Goal: Task Accomplishment & Management: Manage account settings

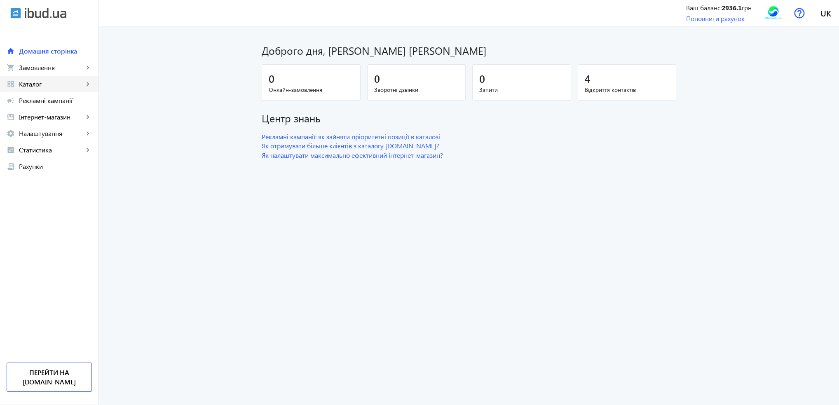
click at [30, 82] on span "Каталог" at bounding box center [51, 84] width 65 height 8
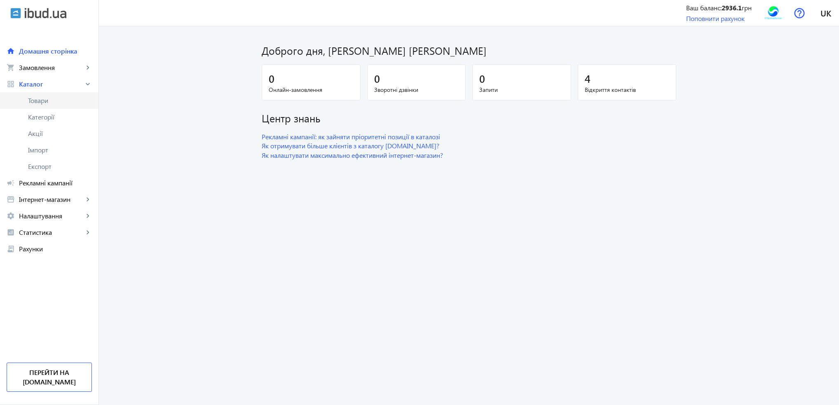
click at [34, 96] on span "Товари" at bounding box center [60, 100] width 64 height 8
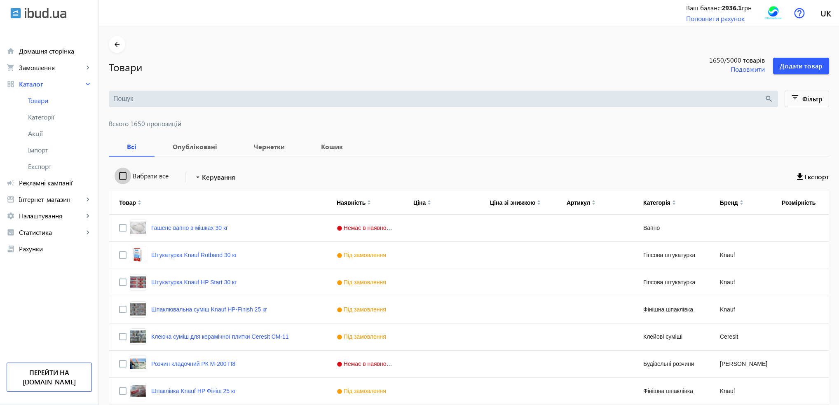
click at [117, 175] on input "Вибрати все" at bounding box center [123, 176] width 16 height 16
checkbox input "true"
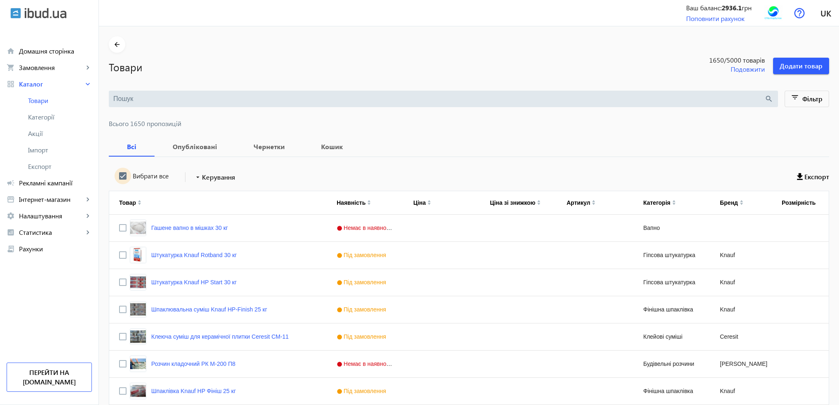
checkbox input "true"
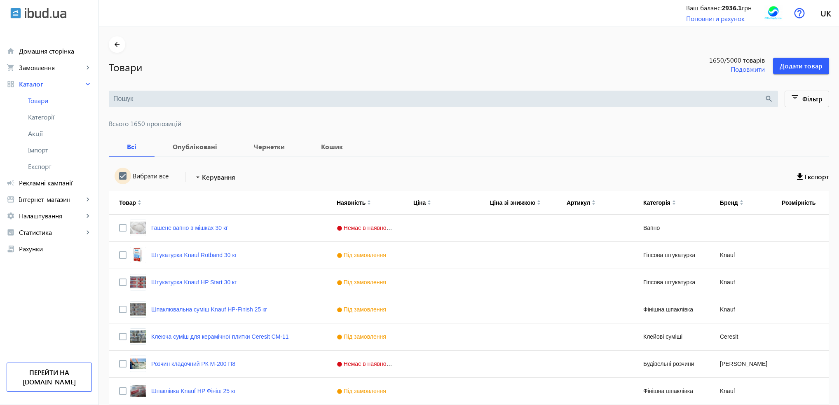
checkbox input "true"
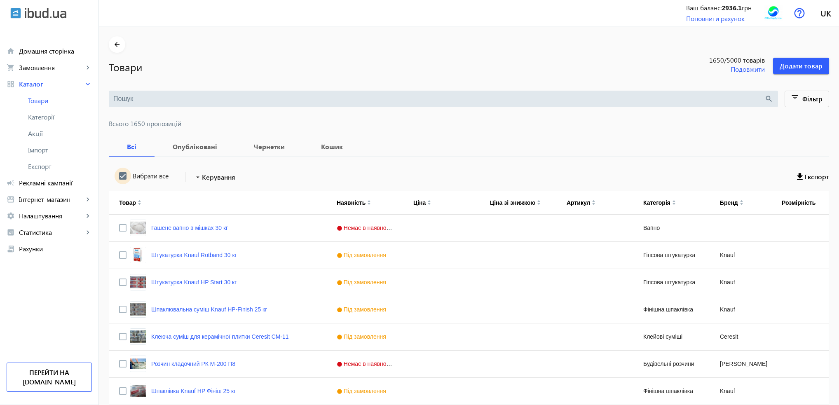
checkbox input "true"
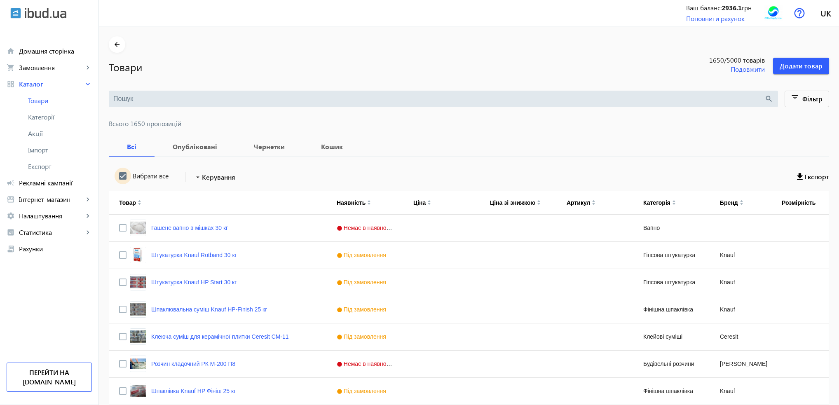
checkbox input "true"
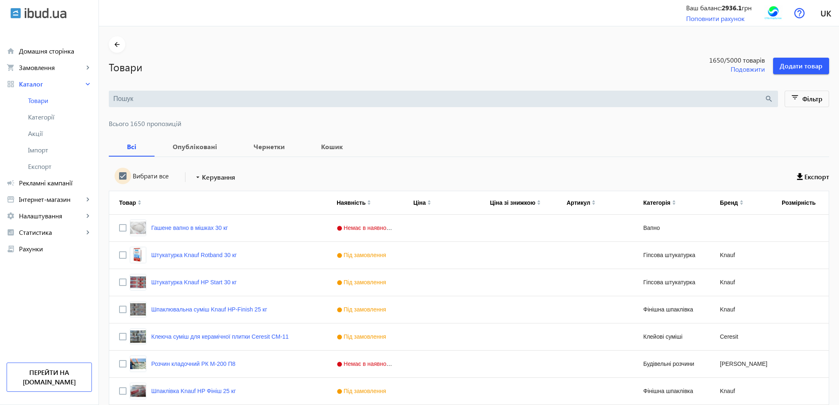
checkbox input "true"
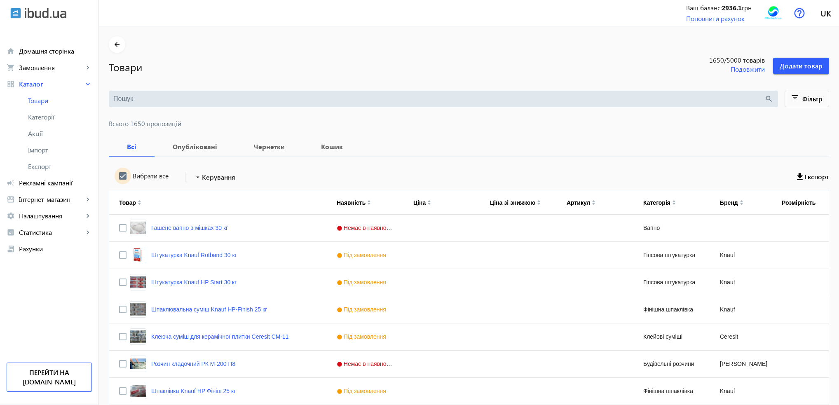
checkbox input "true"
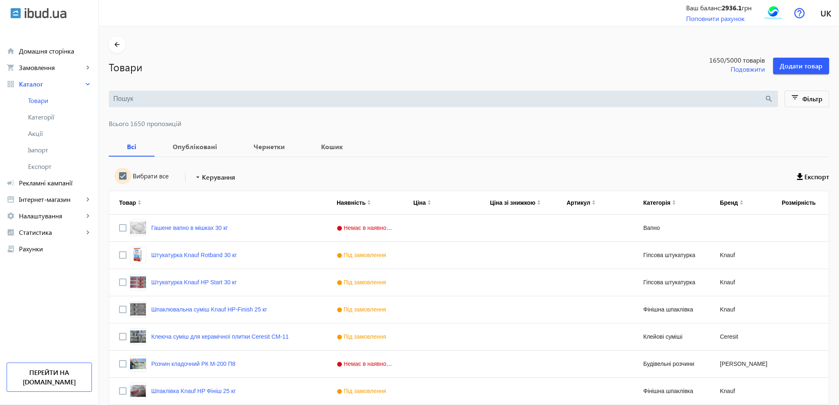
checkbox input "true"
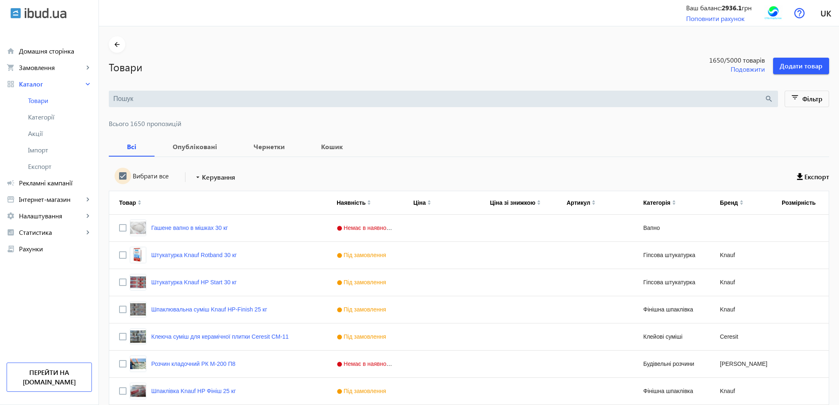
checkbox input "true"
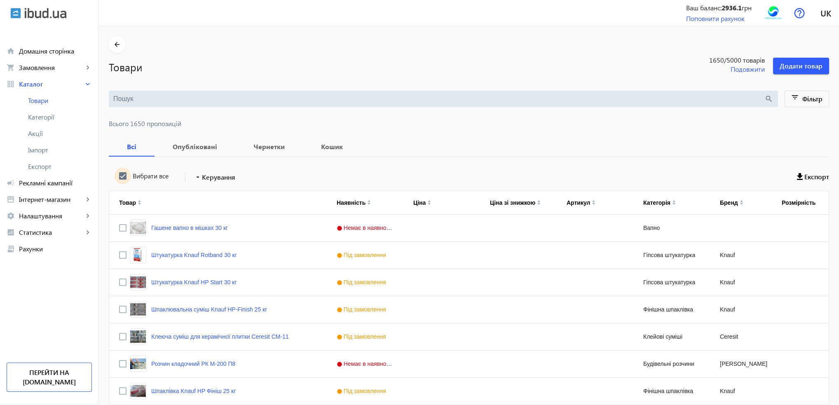
checkbox input "true"
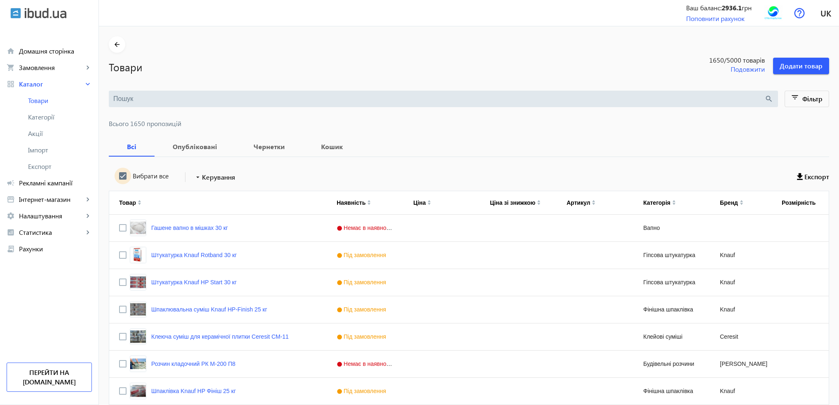
checkbox input "true"
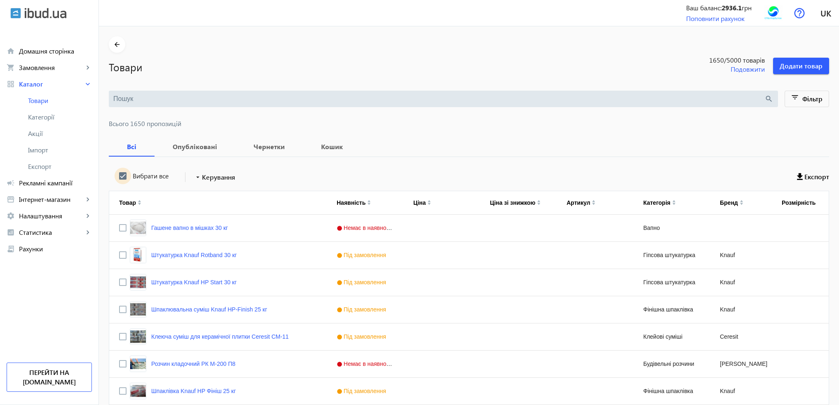
checkbox input "true"
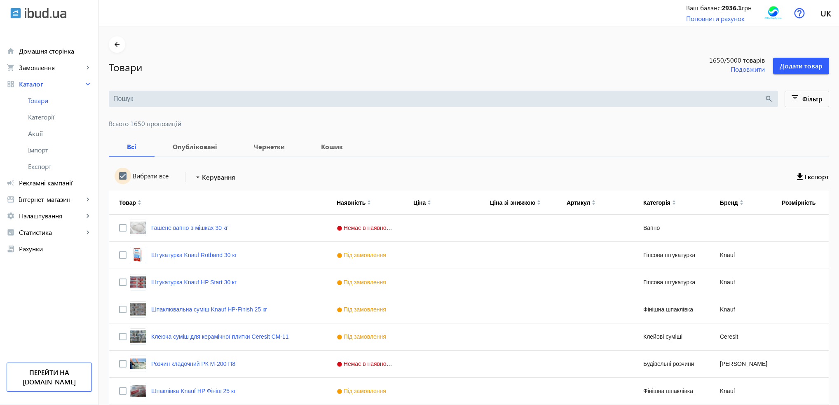
checkbox input "true"
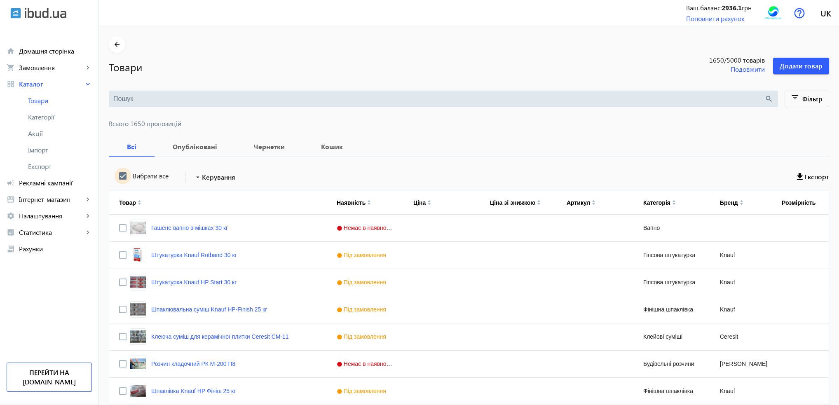
checkbox input "true"
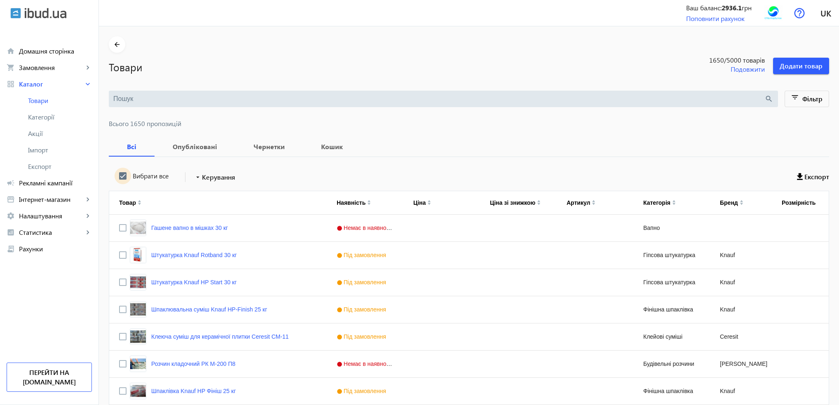
checkbox input "true"
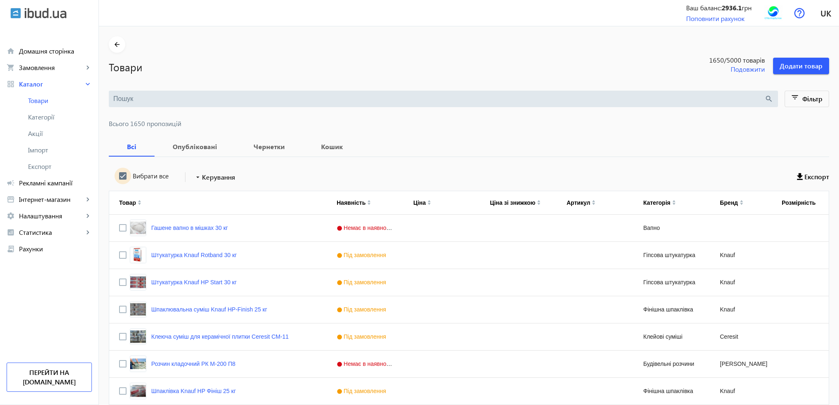
checkbox input "true"
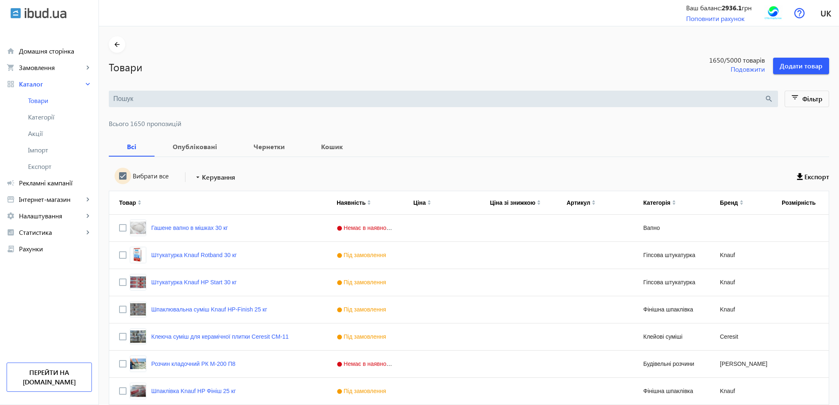
checkbox input "true"
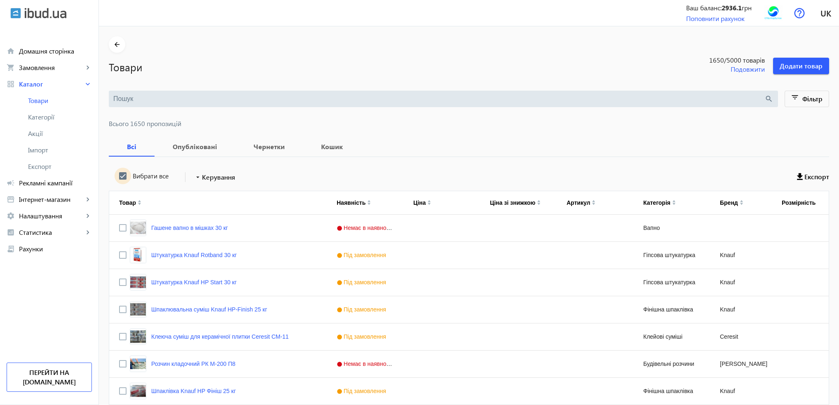
checkbox input "true"
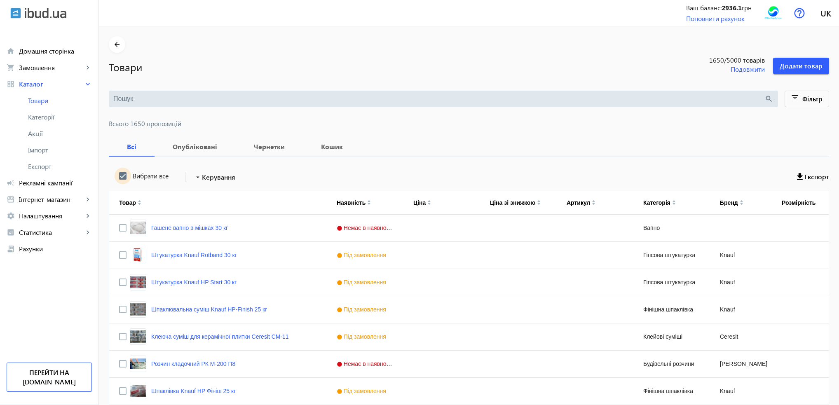
checkbox input "true"
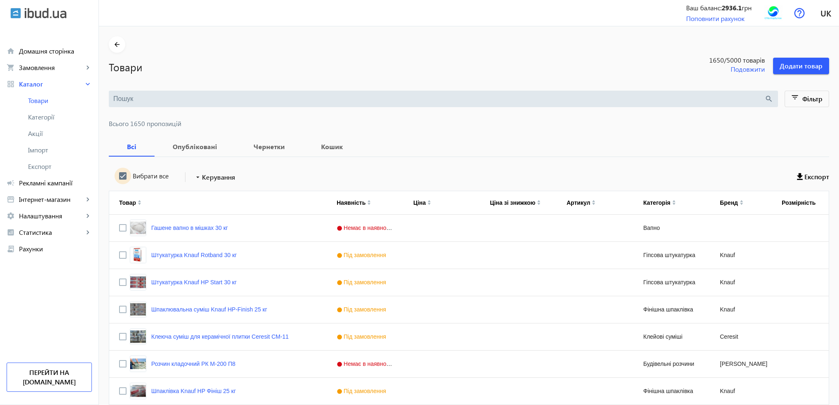
checkbox input "true"
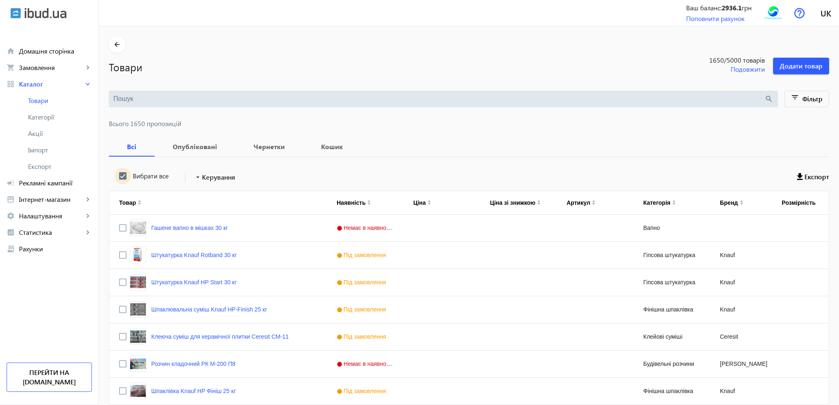
checkbox input "true"
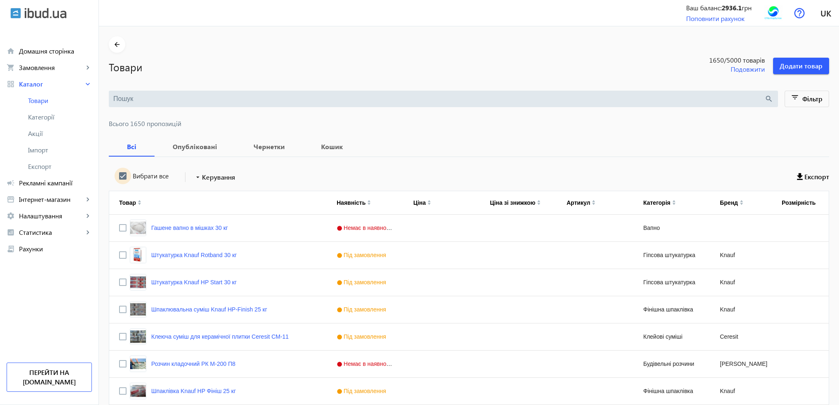
checkbox input "true"
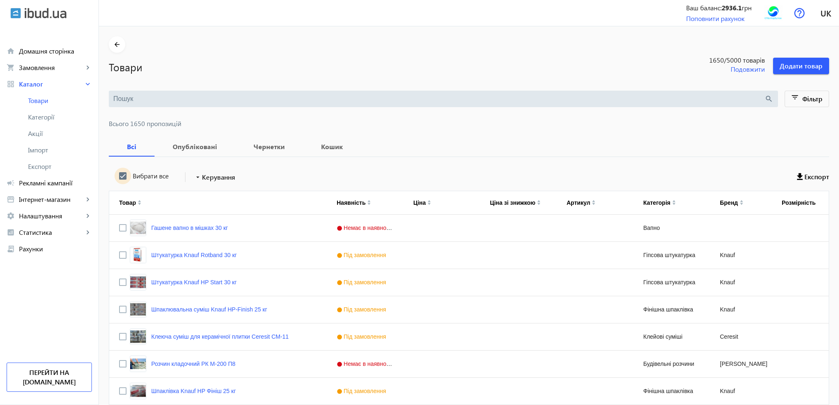
checkbox input "true"
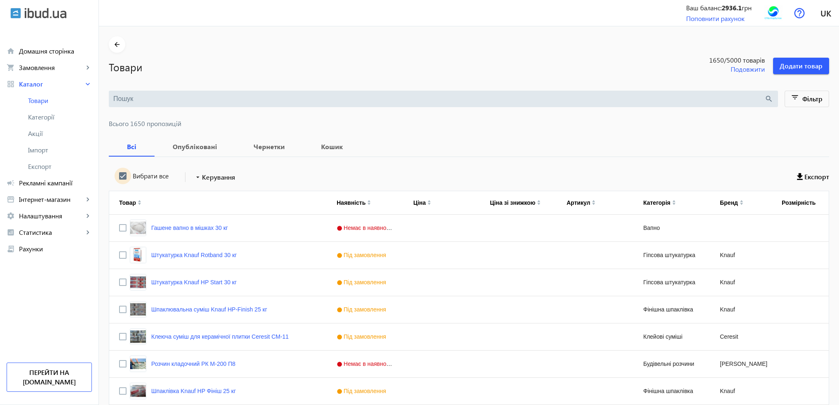
checkbox input "true"
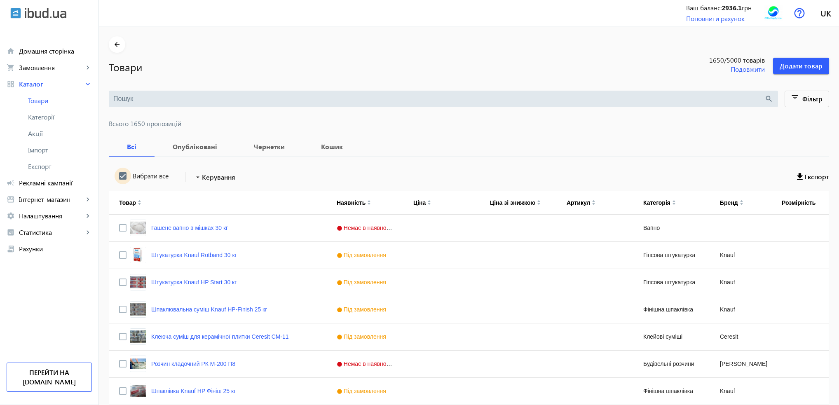
checkbox input "true"
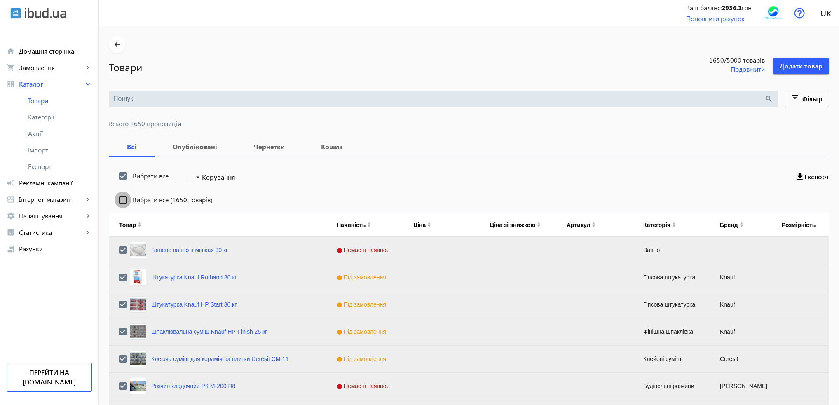
click at [119, 197] on input "Вибрати все (1650 товарів)" at bounding box center [123, 200] width 16 height 16
checkbox input "true"
click at [204, 178] on span "Керування" at bounding box center [218, 177] width 33 height 10
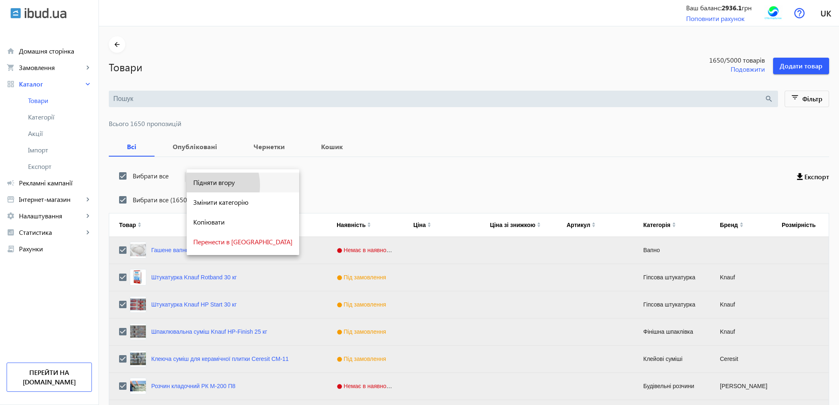
click at [206, 185] on span "Підняти вгору" at bounding box center [242, 182] width 99 height 7
